Goal: Task Accomplishment & Management: Manage account settings

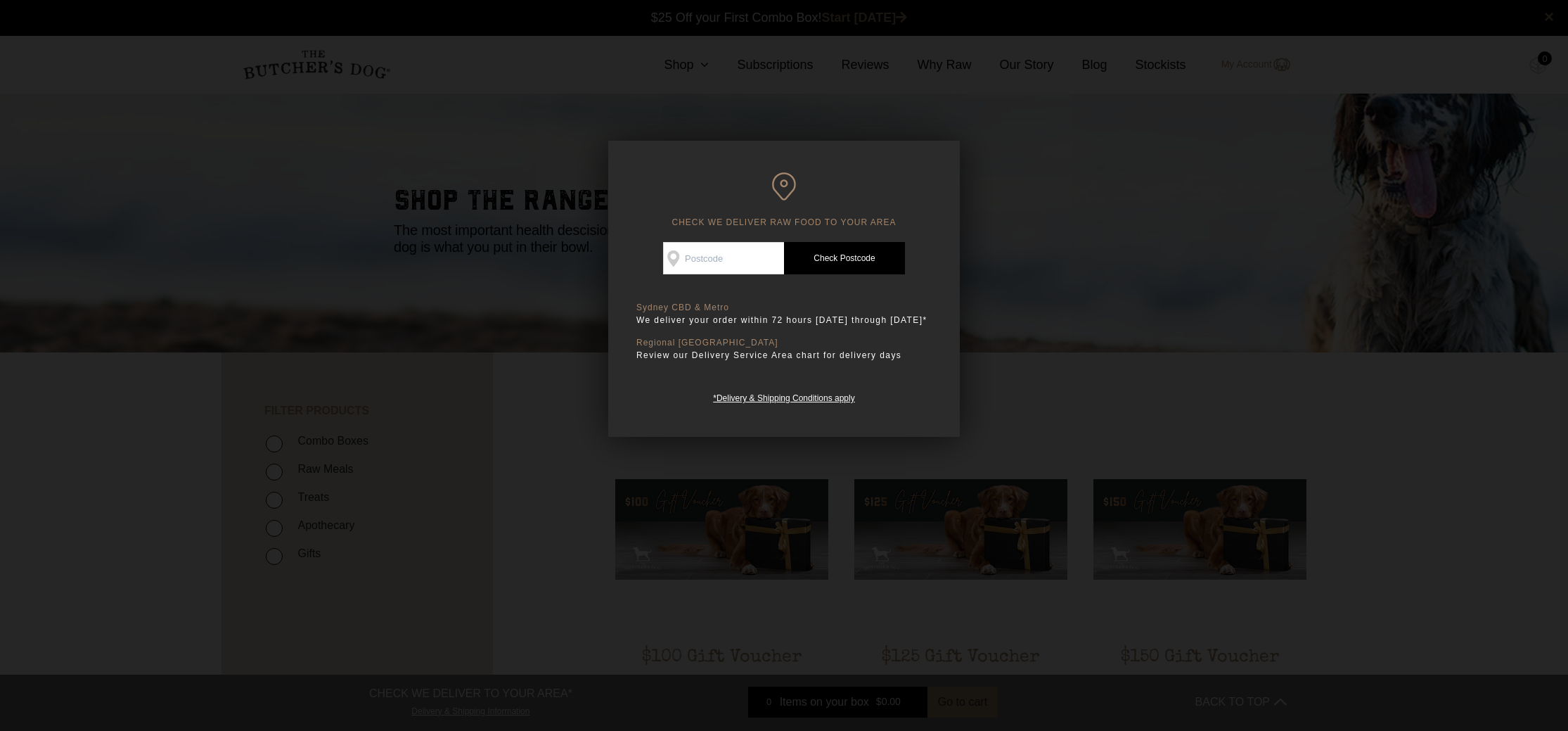
click at [1313, 231] on div at bounding box center [784, 366] width 1568 height 731
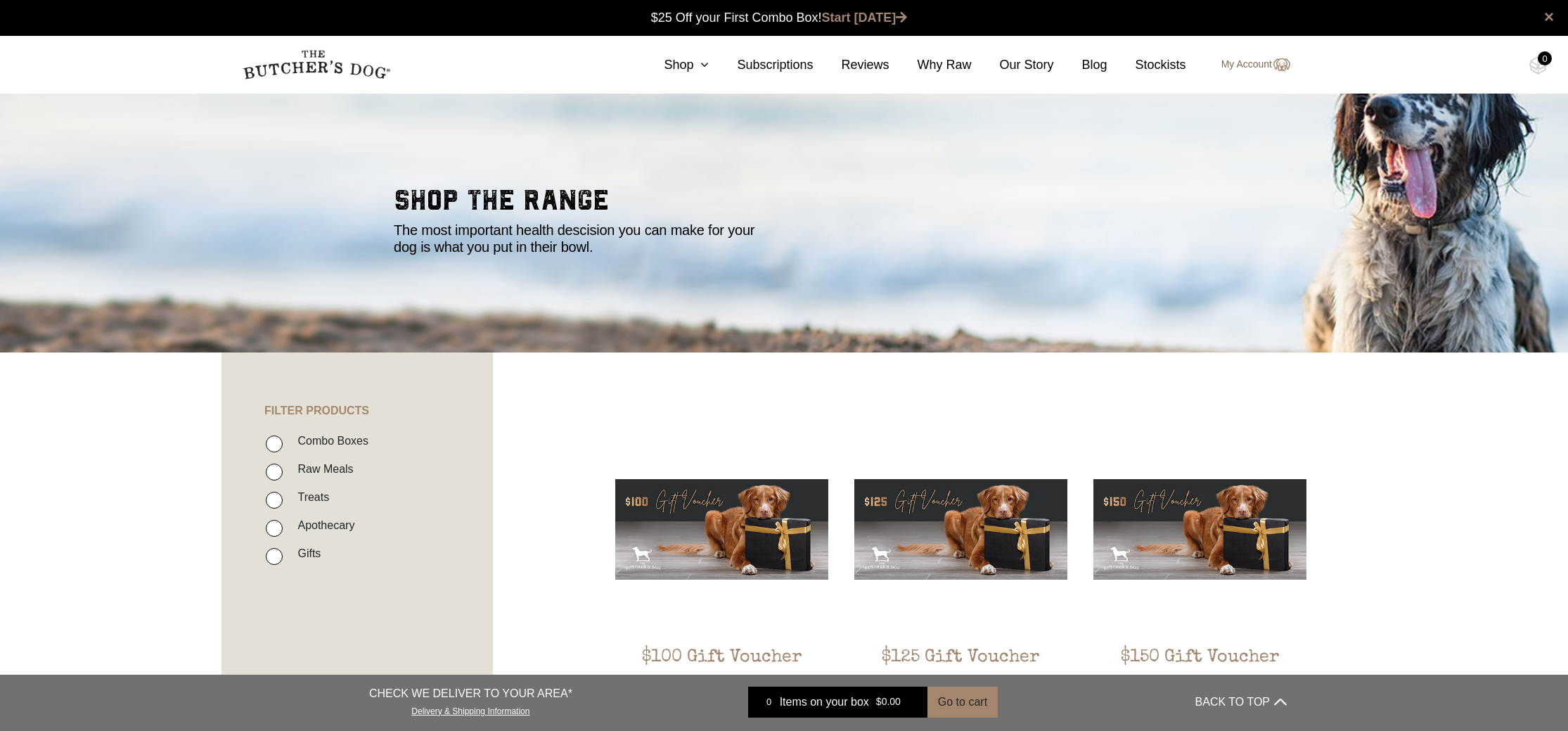
click at [1271, 63] on link "My Account" at bounding box center [1248, 64] width 83 height 17
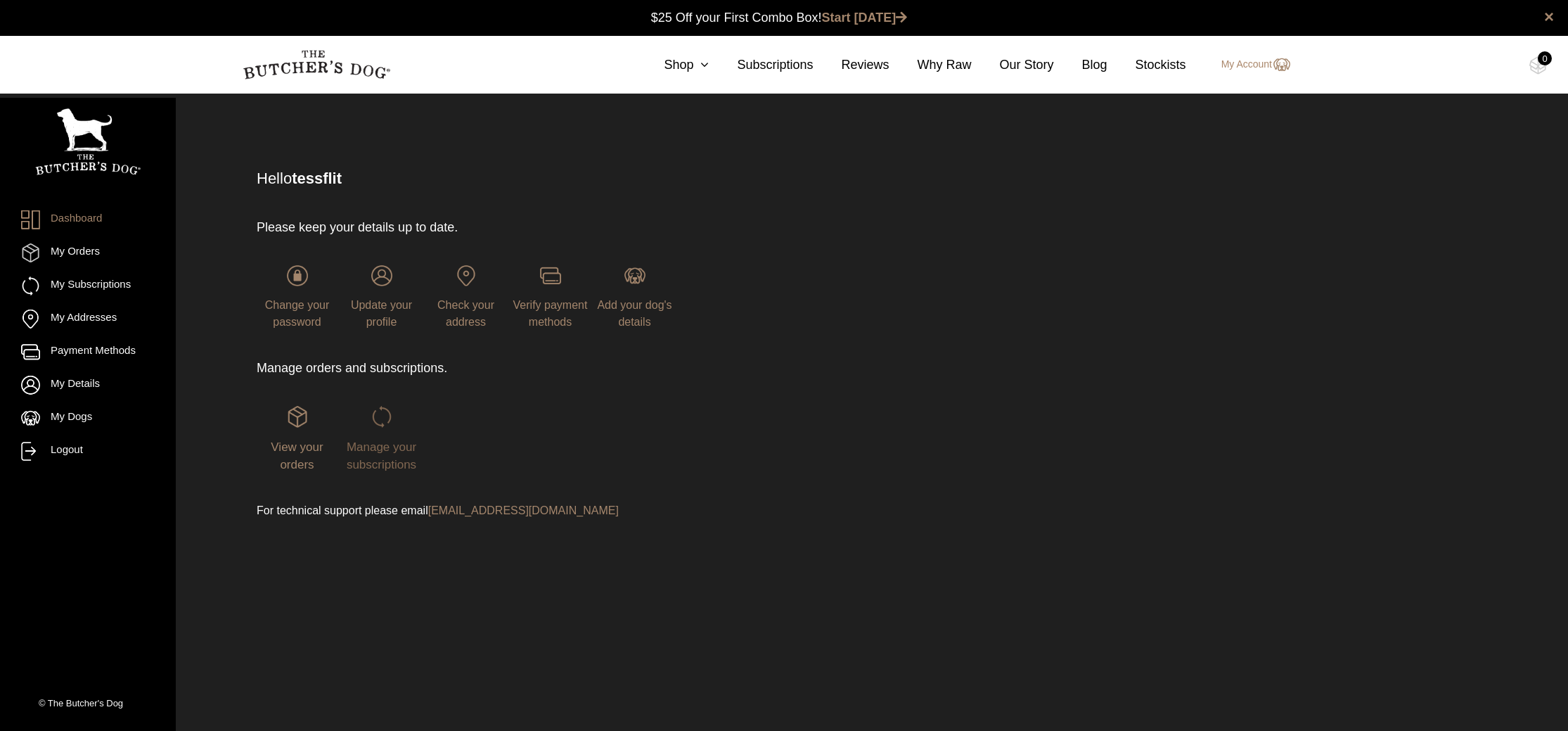
click at [395, 450] on span "Manage your subscriptions" at bounding box center [381, 456] width 70 height 32
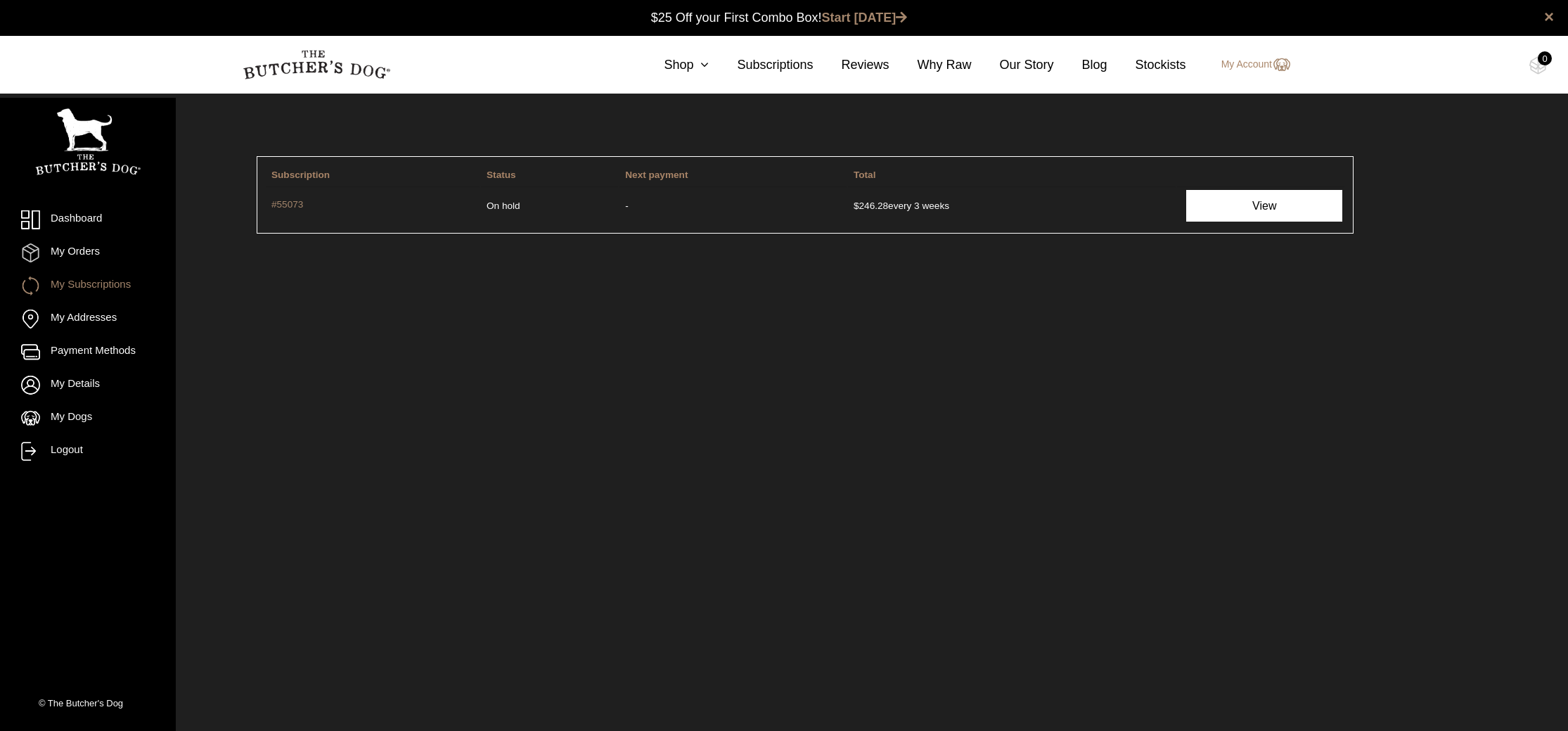
click at [1257, 200] on link "View" at bounding box center [1263, 206] width 156 height 32
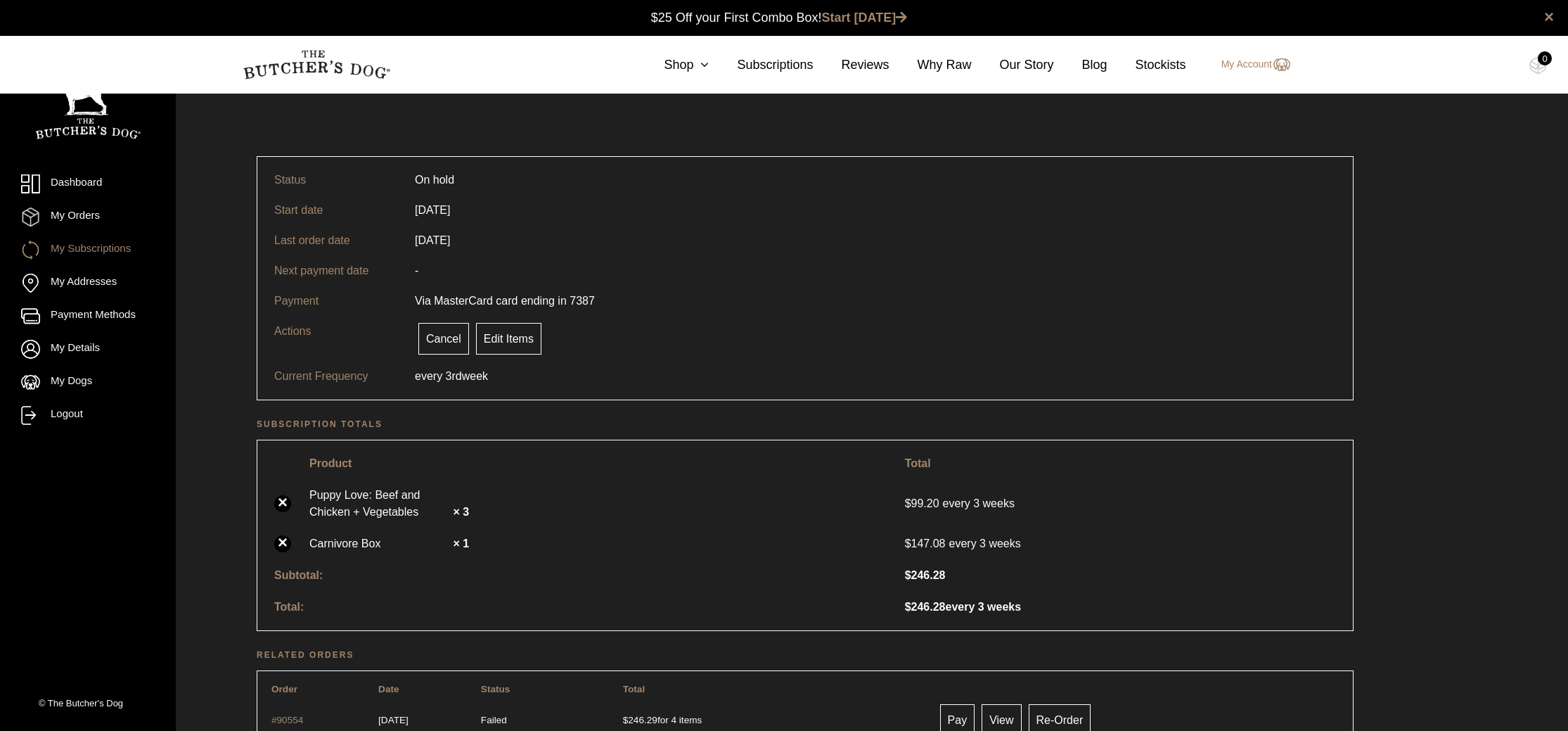
scroll to position [1, 0]
click at [520, 342] on link "Edit Items" at bounding box center [509, 338] width 65 height 32
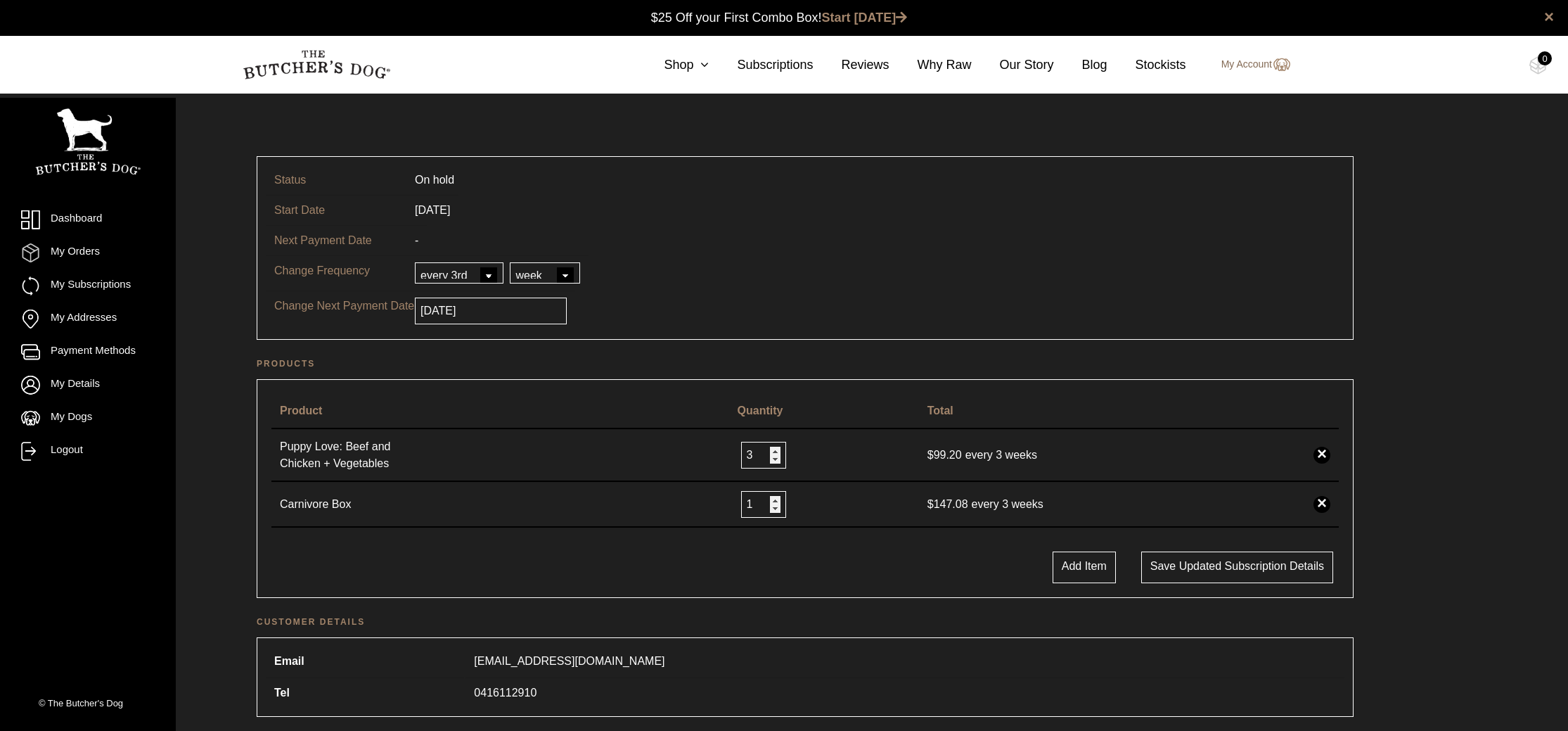
click at [1277, 64] on img at bounding box center [1281, 64] width 19 height 17
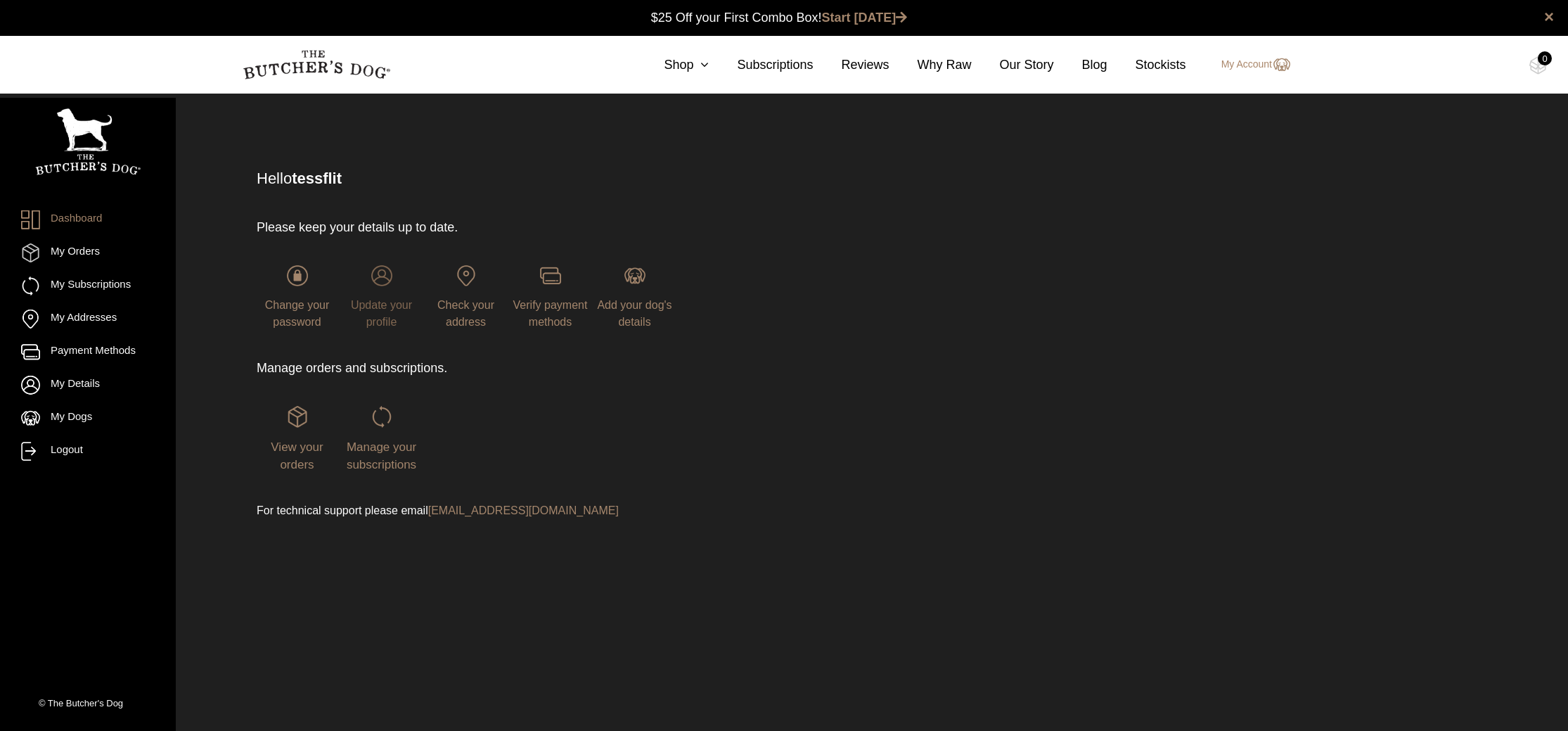
click at [382, 305] on span "Update your profile" at bounding box center [381, 313] width 62 height 29
click at [547, 308] on span "Verify payment methods" at bounding box center [551, 313] width 75 height 29
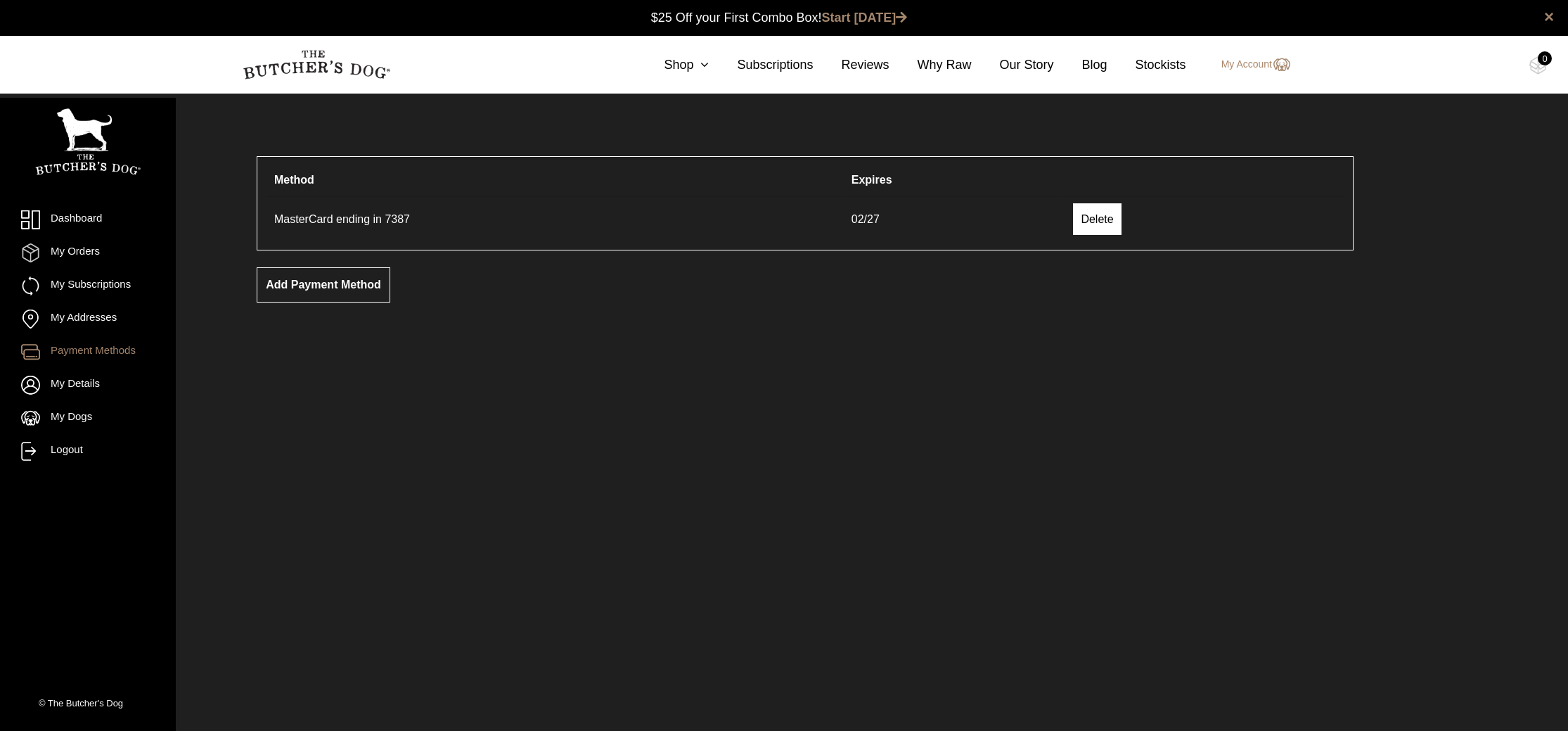
click at [1108, 222] on link "Delete" at bounding box center [1096, 219] width 48 height 32
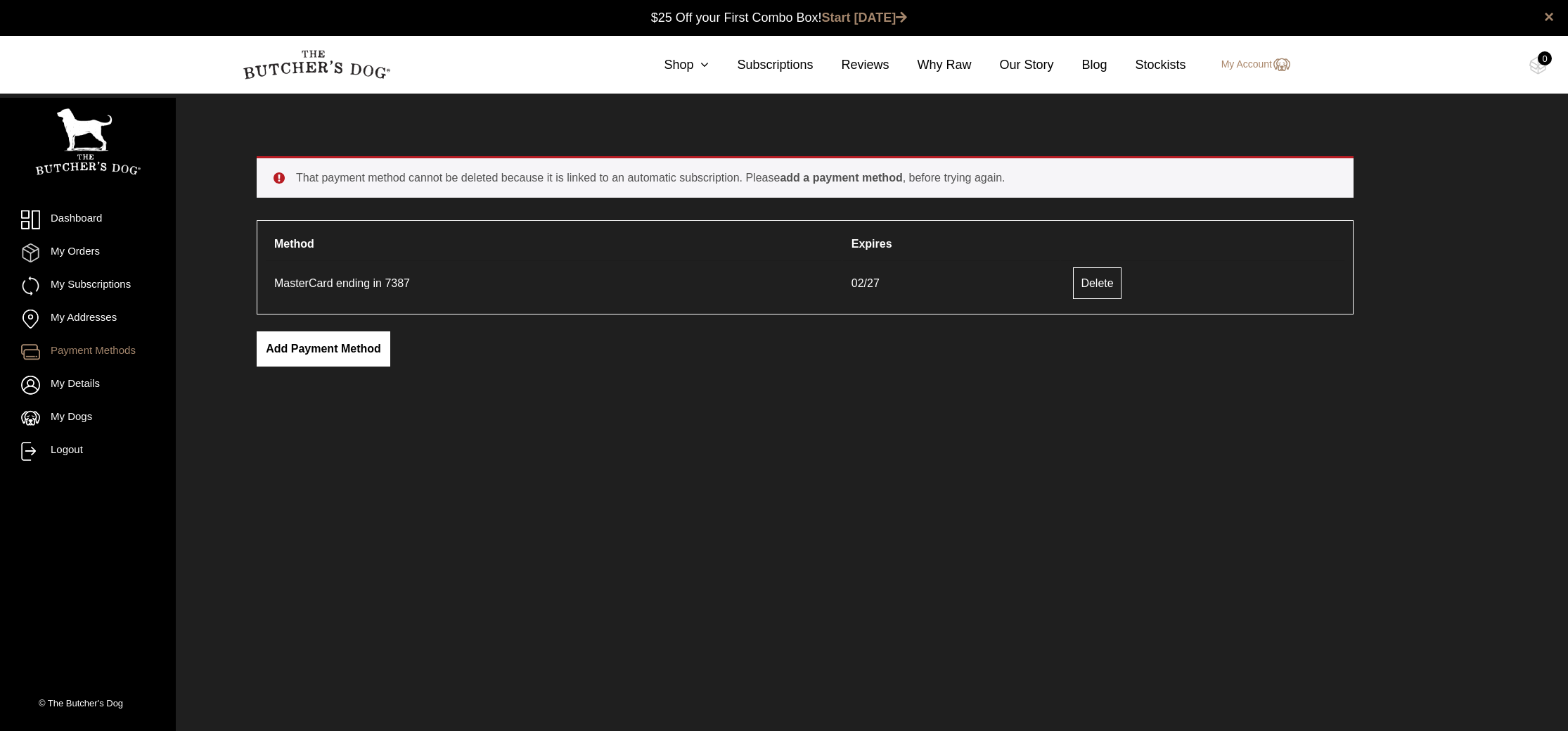
click at [327, 348] on link "Add payment method" at bounding box center [323, 349] width 133 height 35
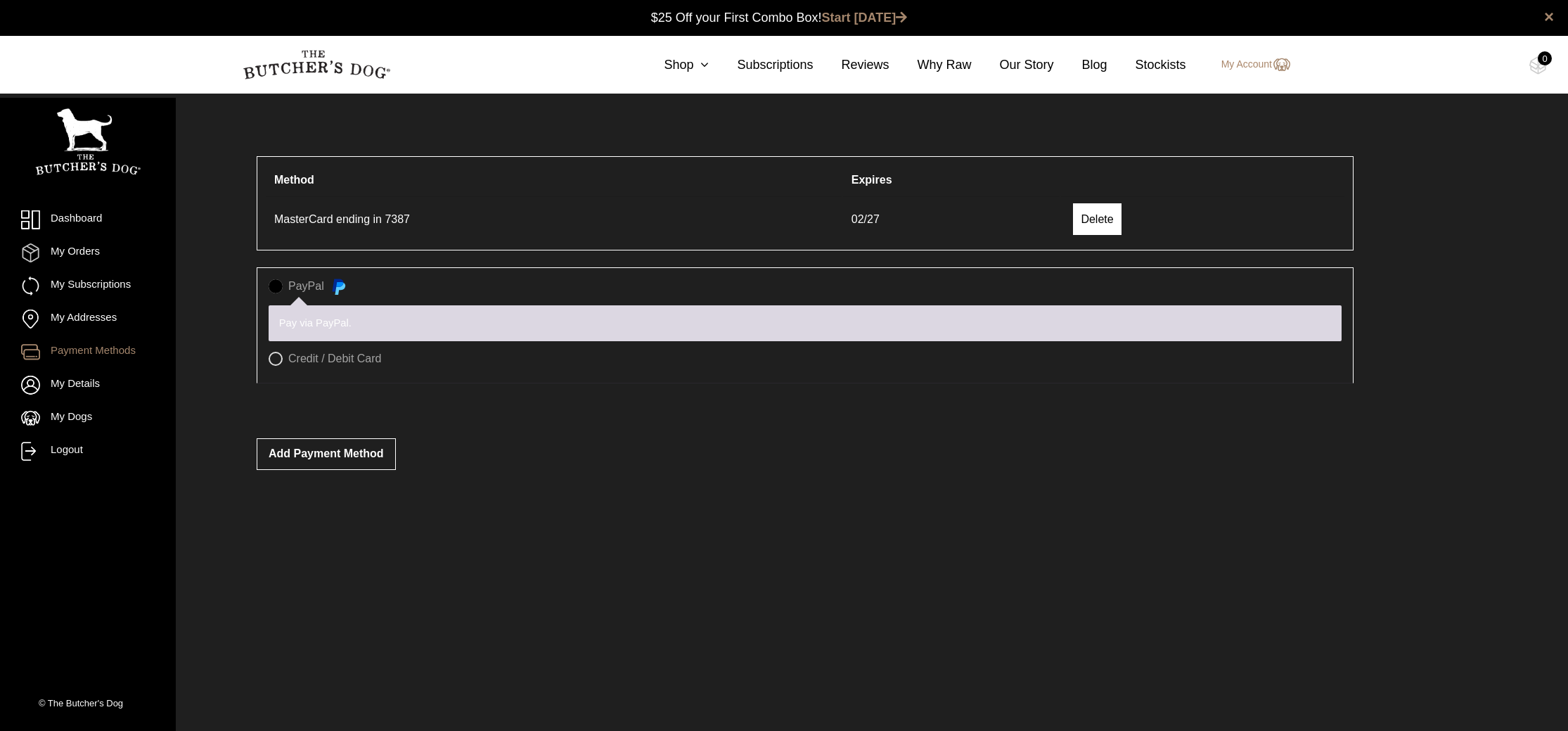
click at [1106, 219] on link "Delete" at bounding box center [1096, 219] width 48 height 32
click at [278, 356] on label "Credit / Debit Card" at bounding box center [805, 358] width 1073 height 14
radio input "true"
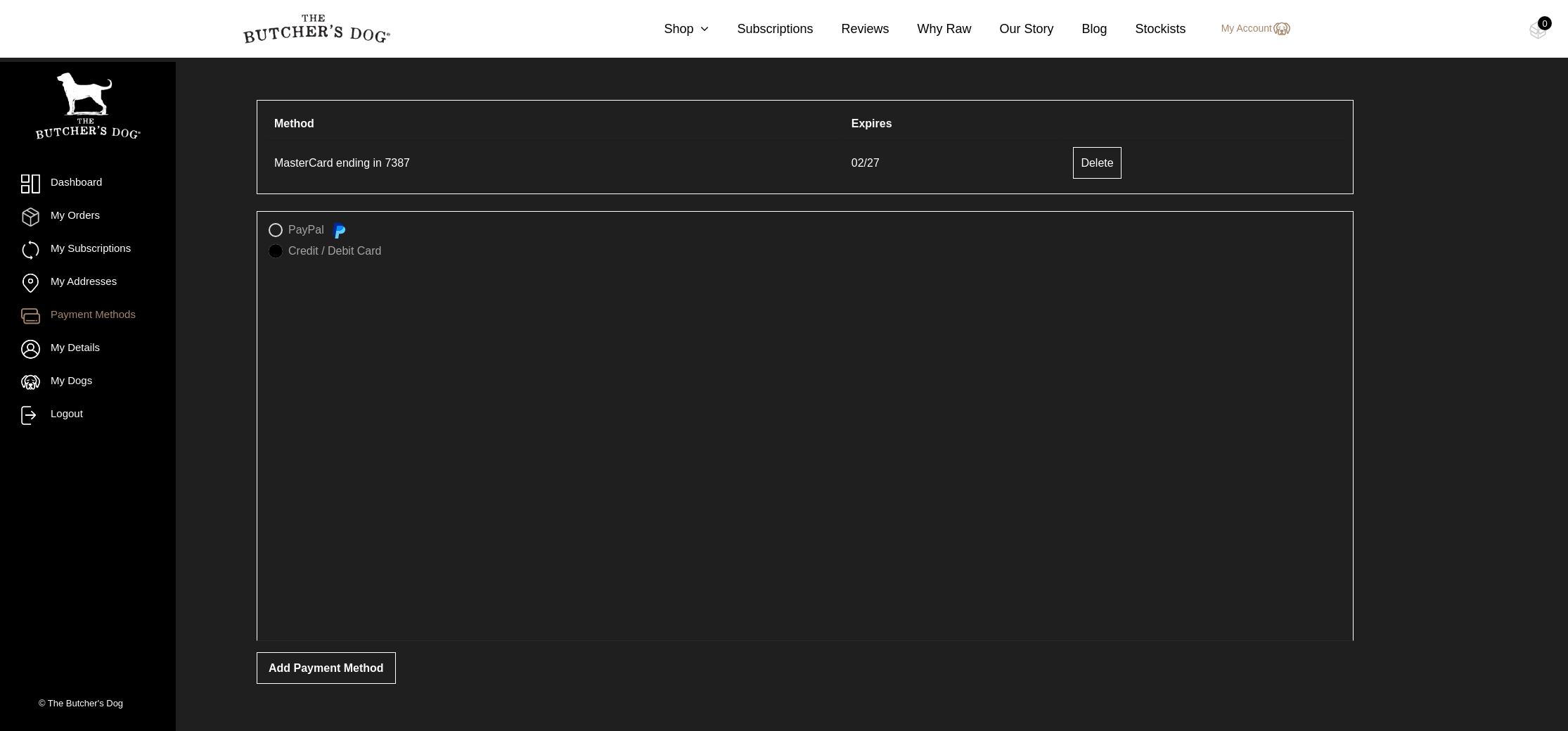
scroll to position [57, 0]
click at [359, 668] on button "Add payment method" at bounding box center [325, 667] width 139 height 32
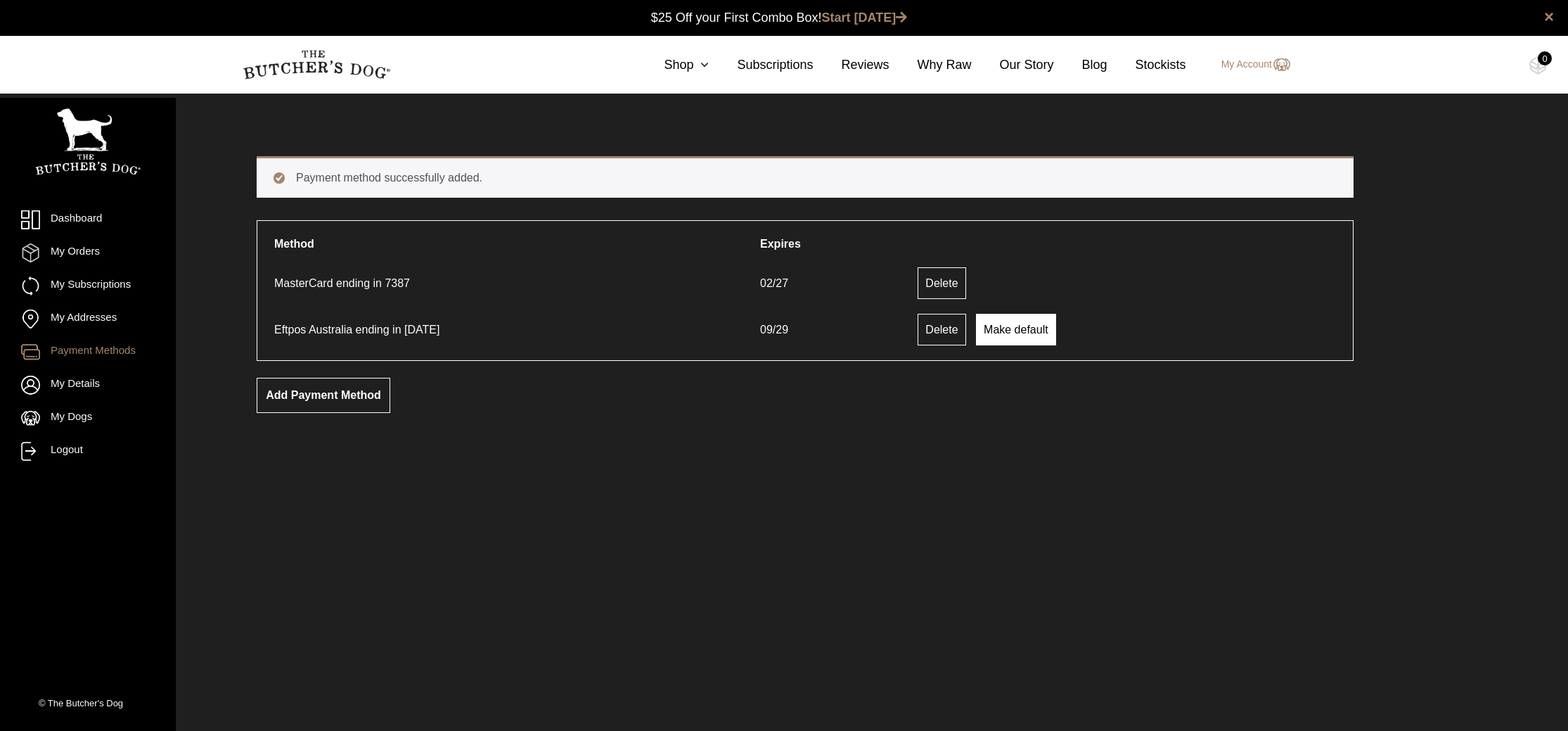
click at [1002, 330] on link "Make default" at bounding box center [1016, 329] width 80 height 32
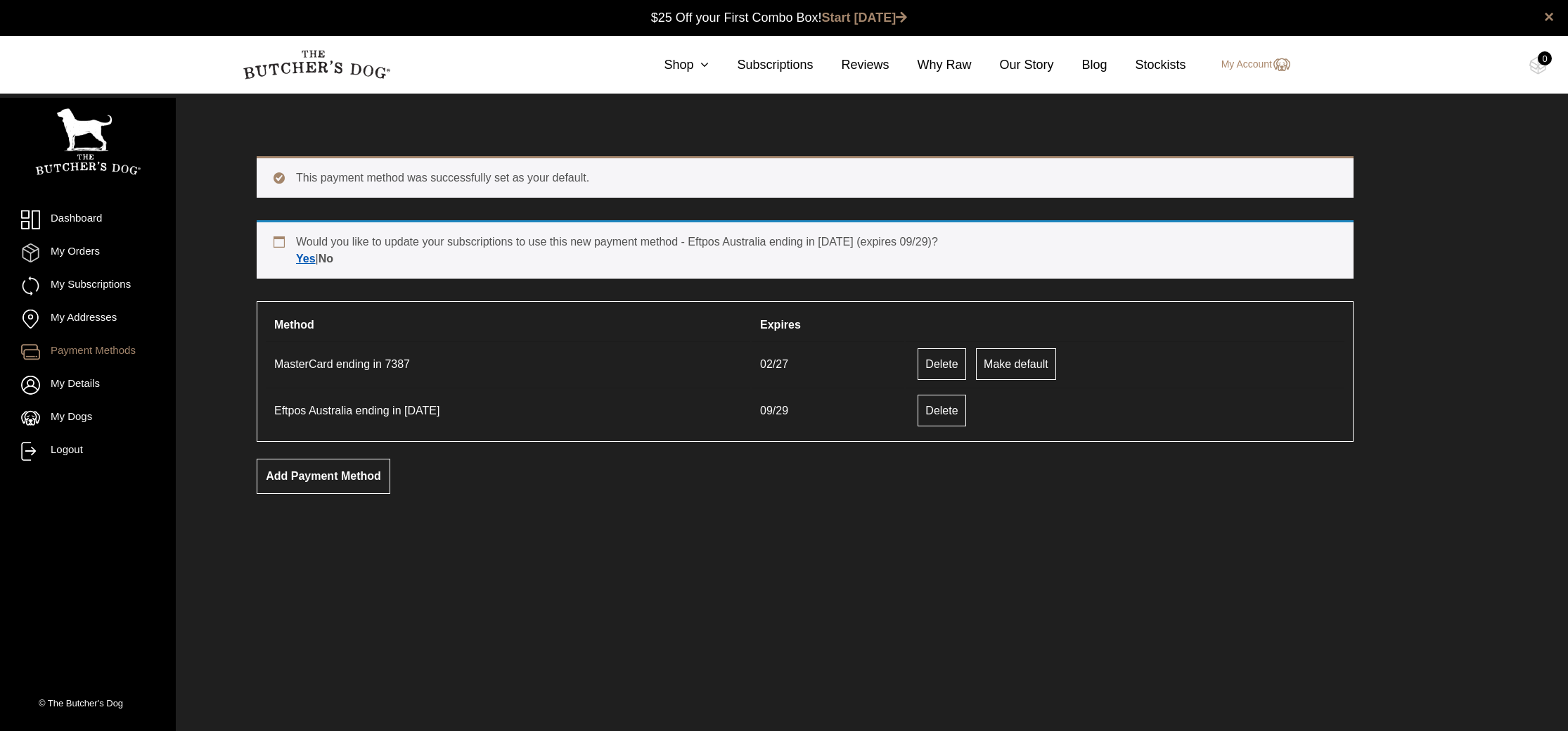
click at [305, 259] on strong "Yes" at bounding box center [306, 258] width 20 height 12
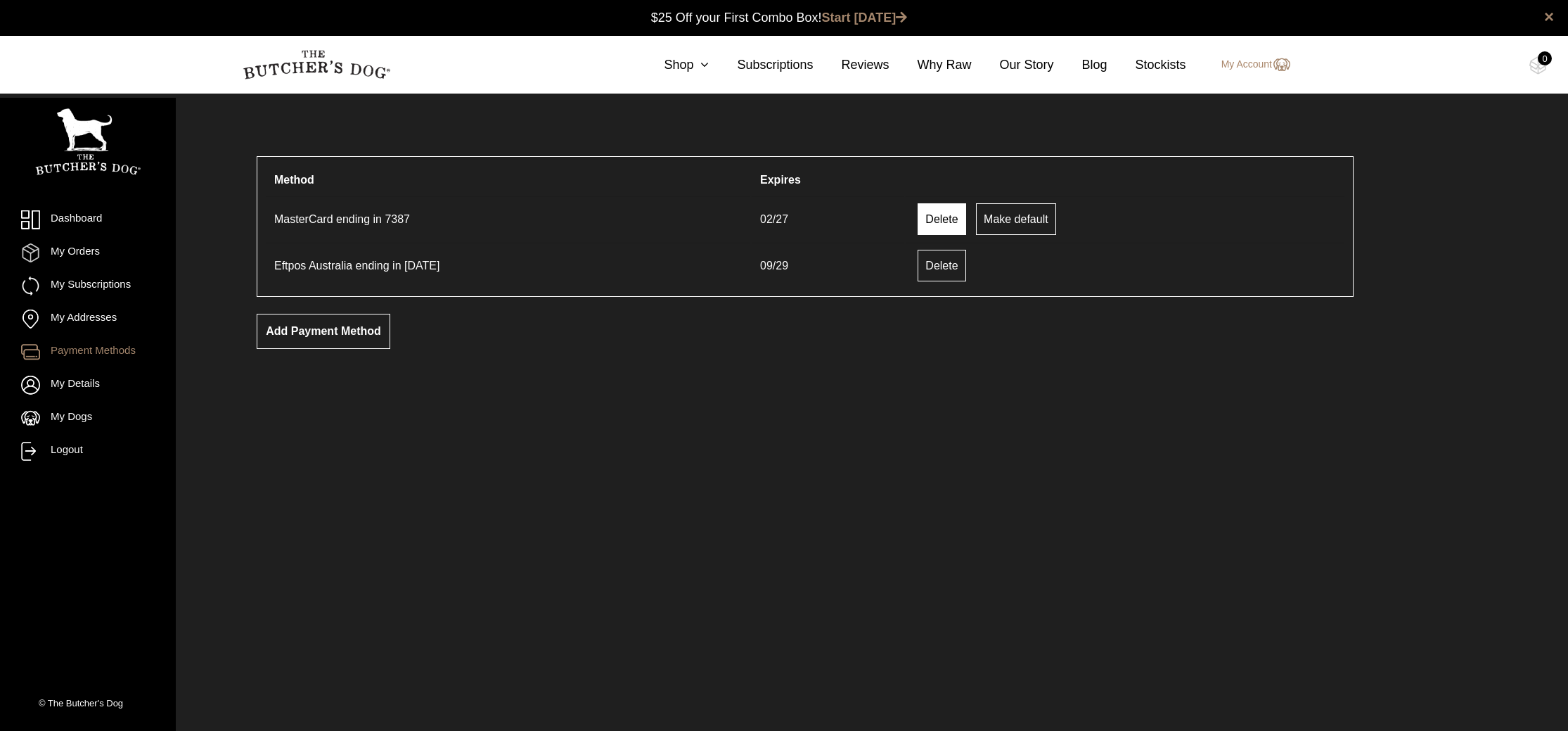
click at [928, 215] on link "Delete" at bounding box center [941, 219] width 48 height 32
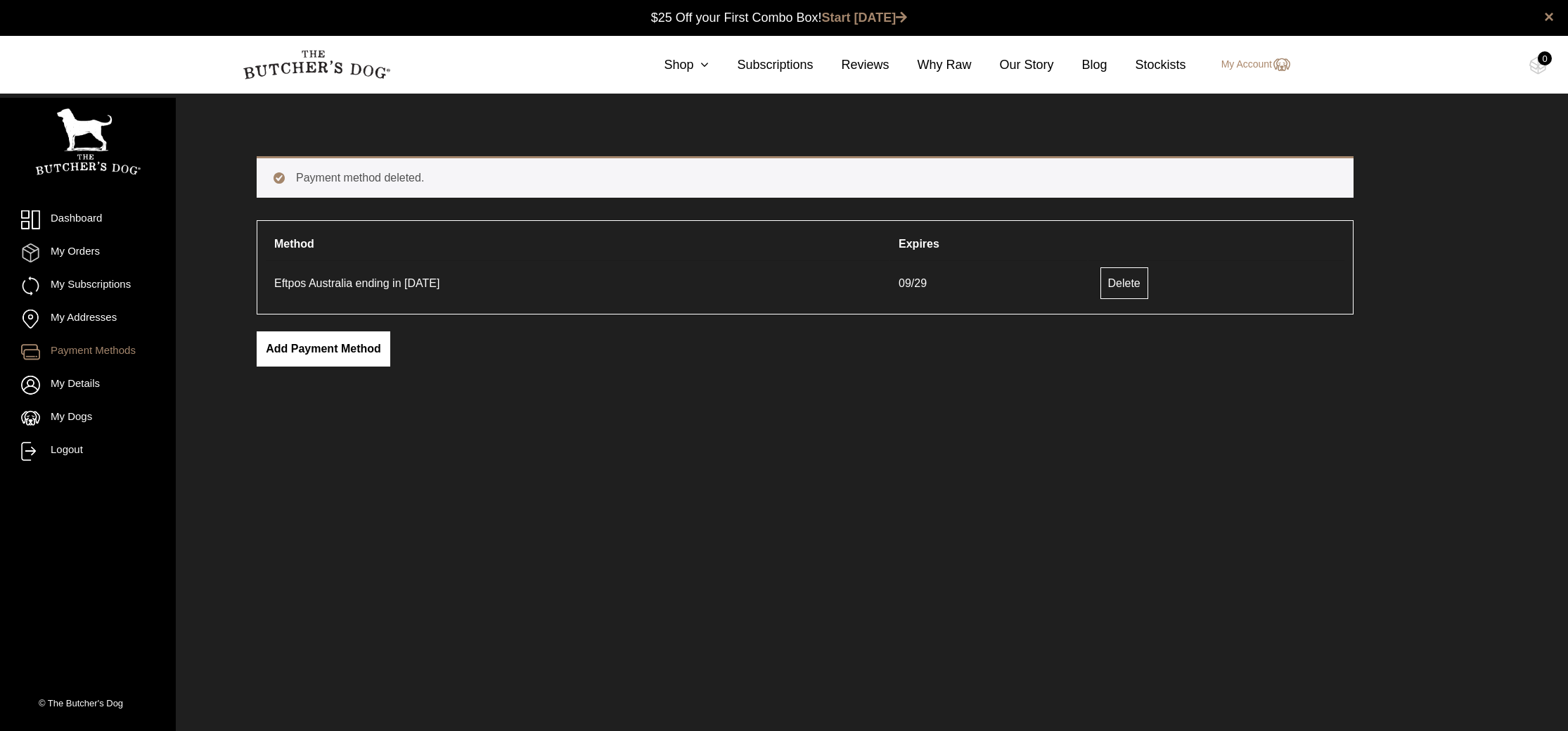
click at [323, 349] on link "Add payment method" at bounding box center [323, 349] width 133 height 35
